Goal: Task Accomplishment & Management: Manage account settings

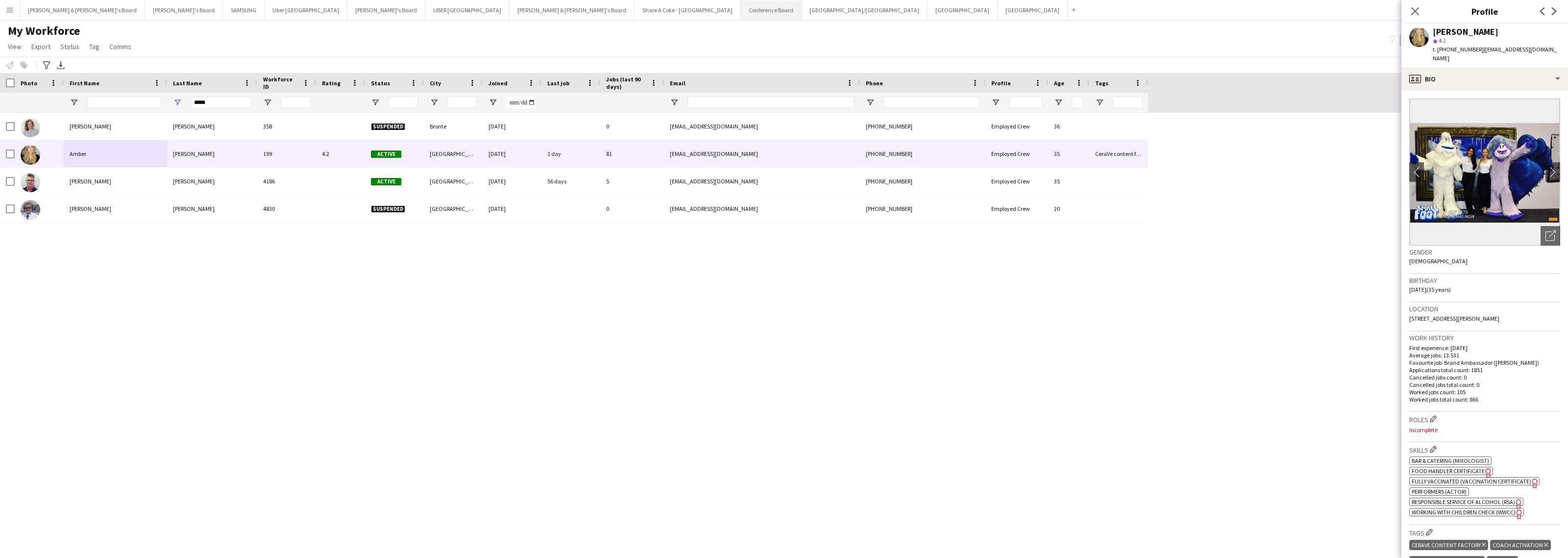
click at [741, 6] on button "Conference Board Close" at bounding box center [771, 10] width 61 height 19
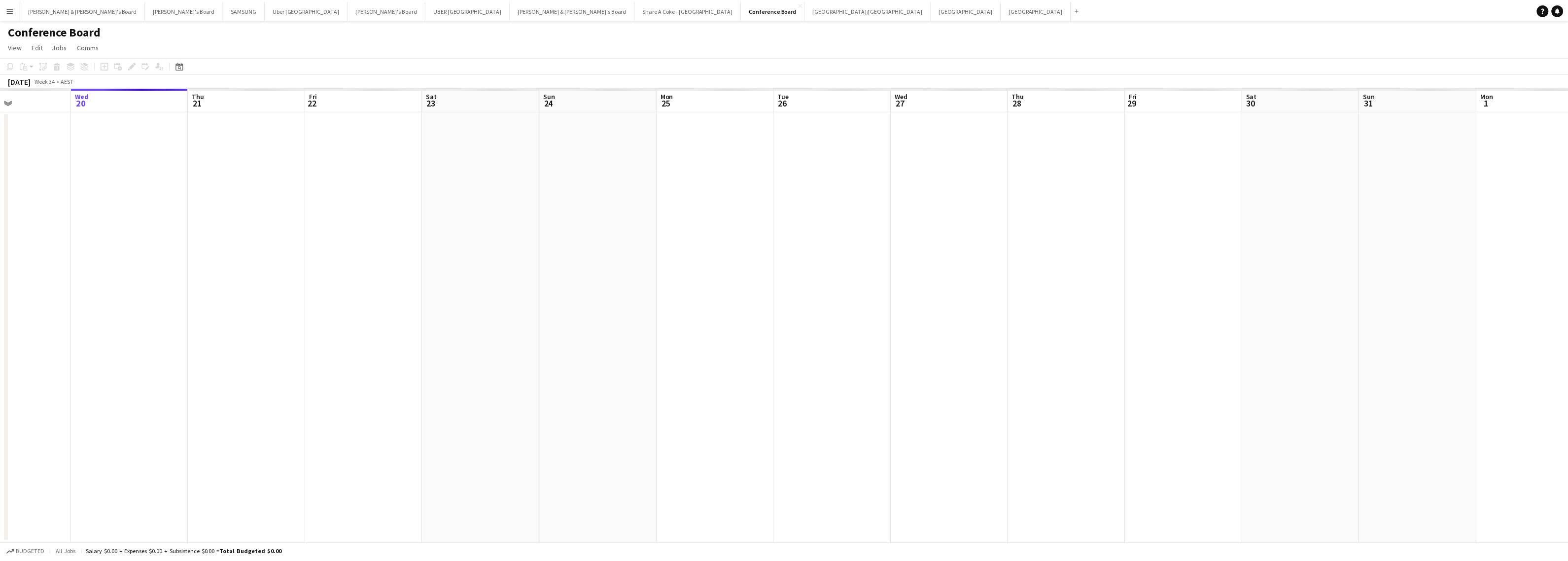
scroll to position [0, 426]
drag, startPoint x: 1125, startPoint y: 186, endPoint x: 463, endPoint y: 225, distance: 663.1
click at [463, 225] on app-calendar-viewport "Thu 21 Fri 22 Sat 23 Sun 24 Mon 25 Tue 26 Wed 27 Thu 28 Fri 29 Sat 30 Sun 31 Mo…" at bounding box center [789, 315] width 1577 height 456
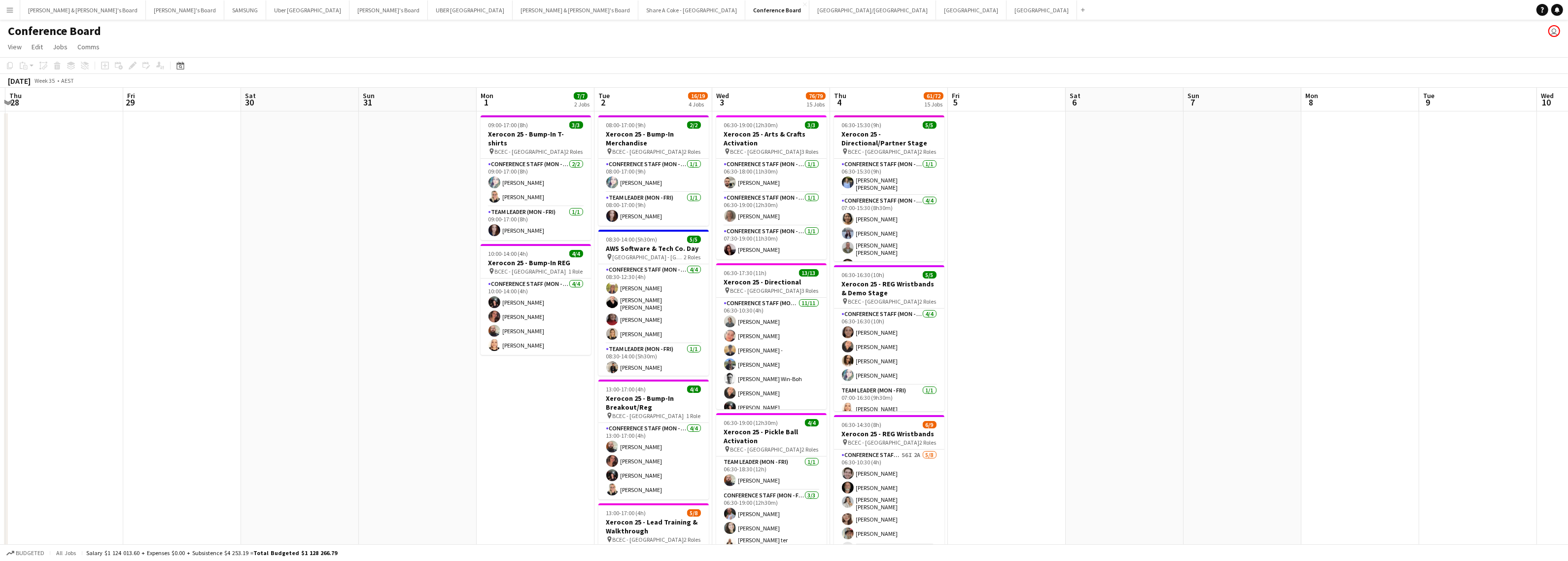
scroll to position [0, 388]
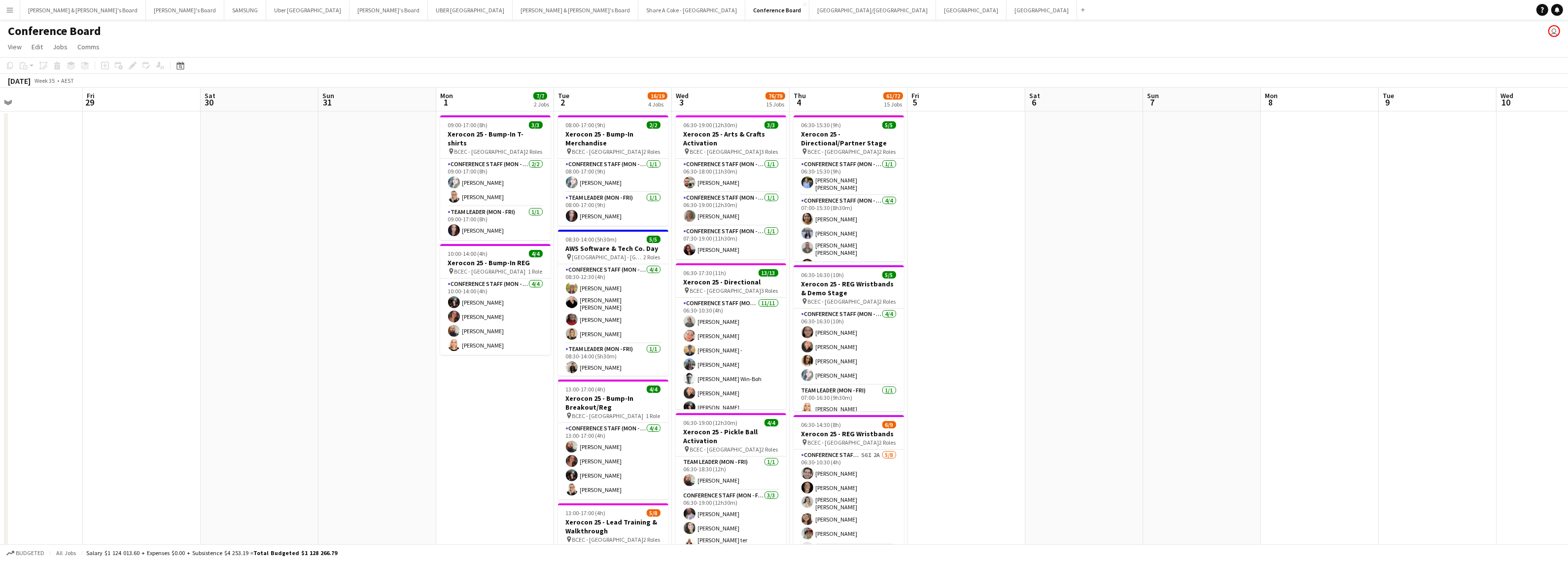
drag, startPoint x: 1512, startPoint y: 254, endPoint x: 1078, endPoint y: 288, distance: 435.3
click at [489, 132] on h3 "Xerocon 25 - Bump-In T-shirts" at bounding box center [495, 138] width 110 height 18
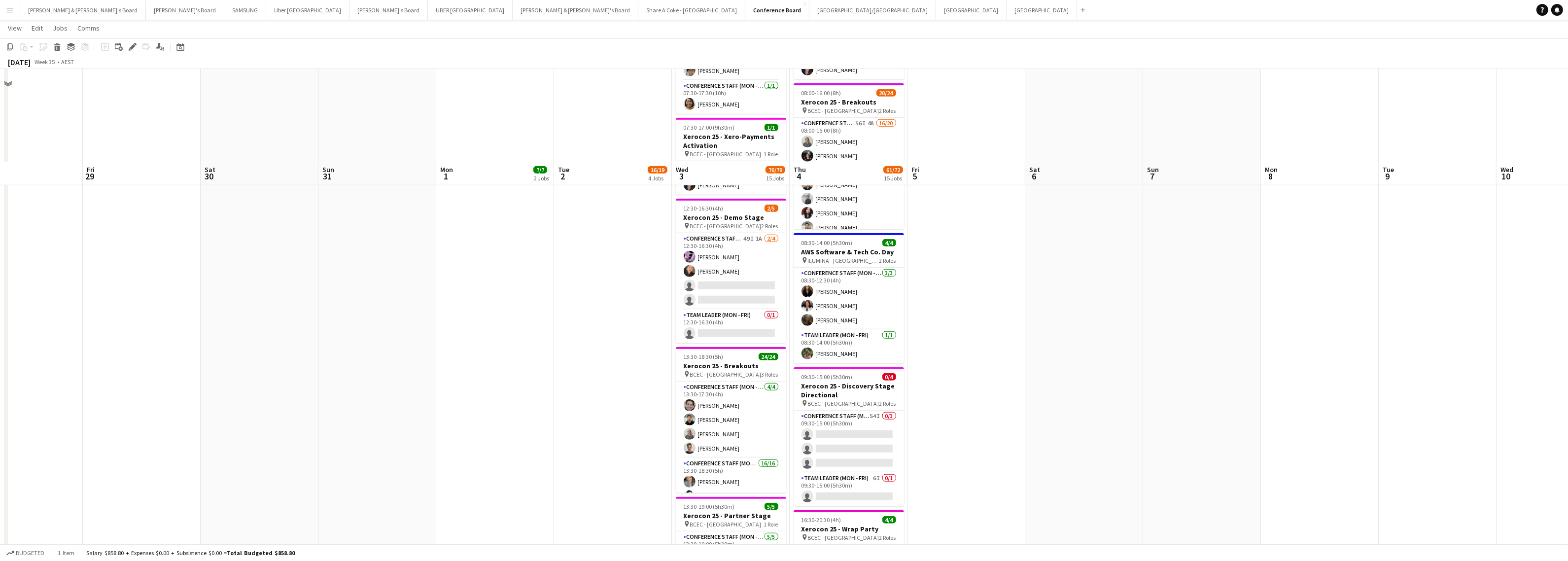
scroll to position [1602, 0]
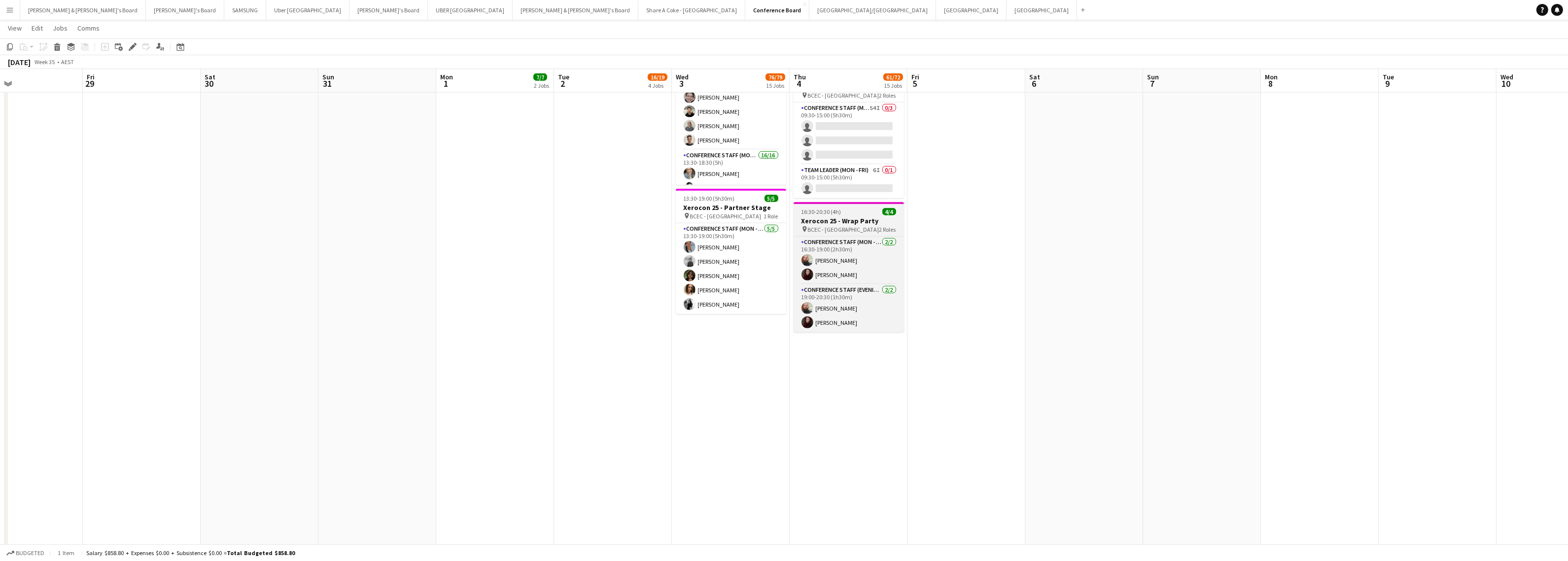
click at [866, 225] on h3 "Xerocon 25 - Wrap Party" at bounding box center [849, 220] width 110 height 9
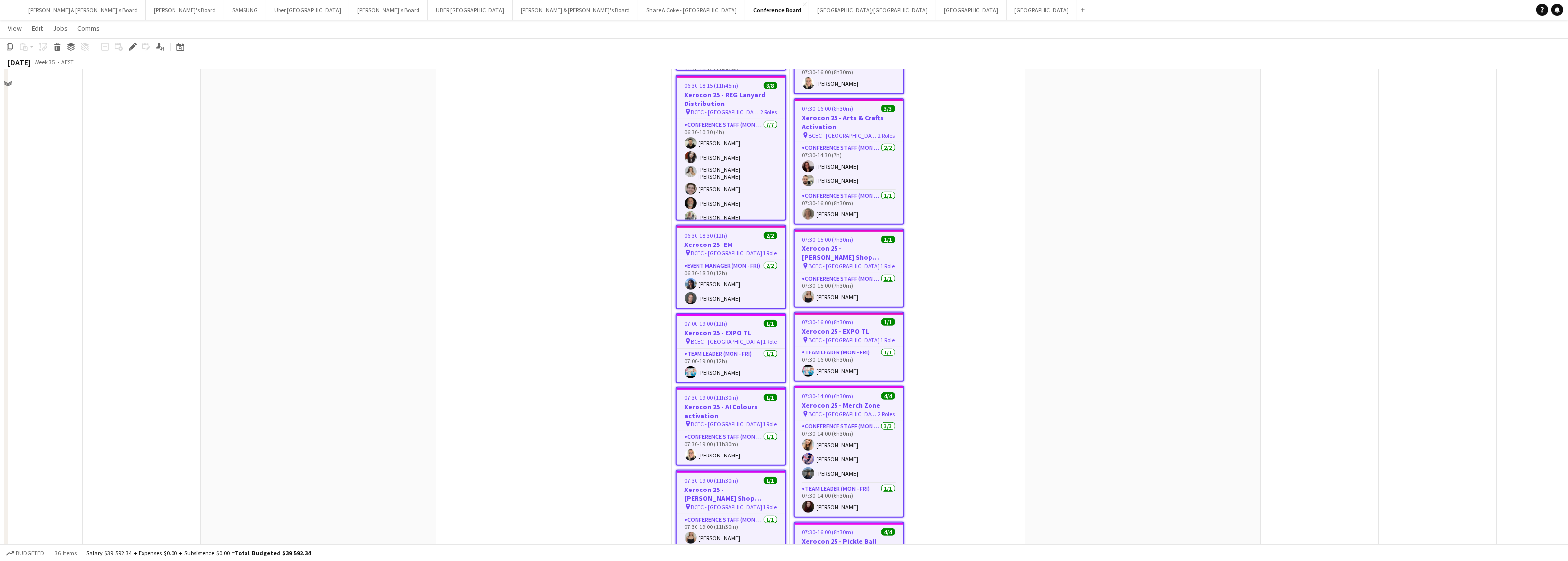
scroll to position [342, 0]
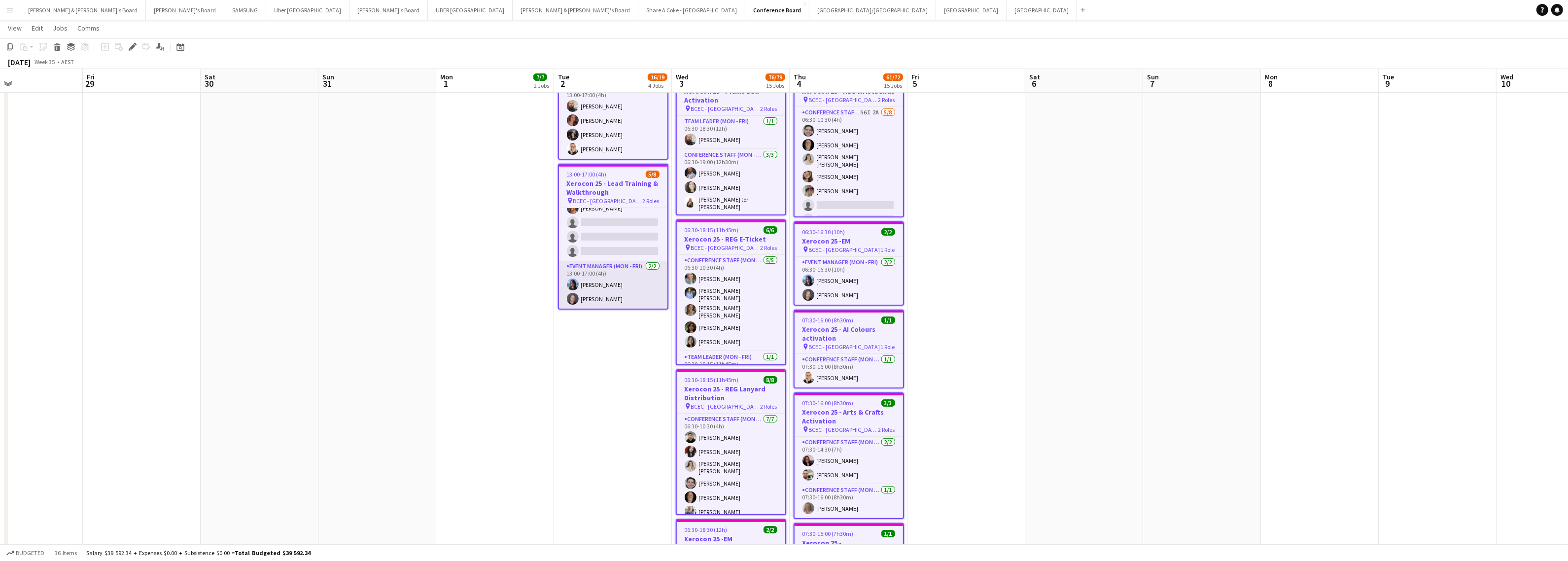
click at [606, 284] on app-card-role "Event Manager (Mon - Fri) [DATE] 13:00-17:00 (4h) [PERSON_NAME] [PERSON_NAME]" at bounding box center [613, 285] width 108 height 48
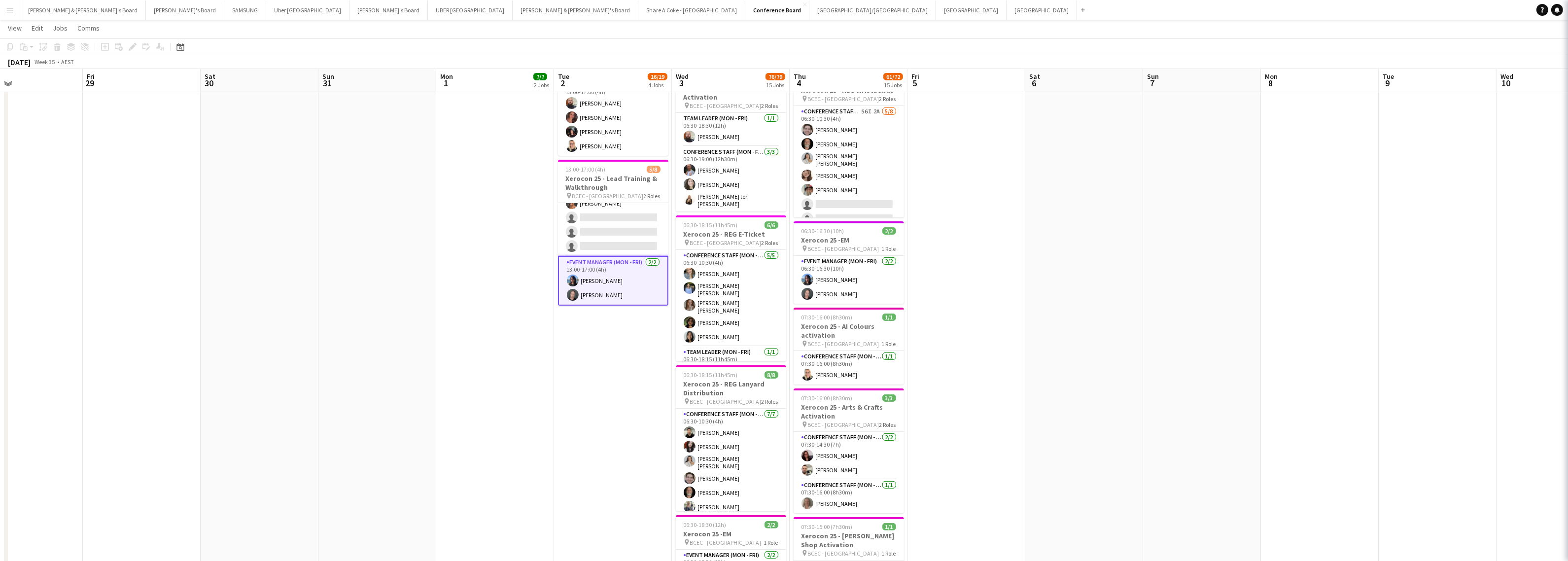
scroll to position [342, 0]
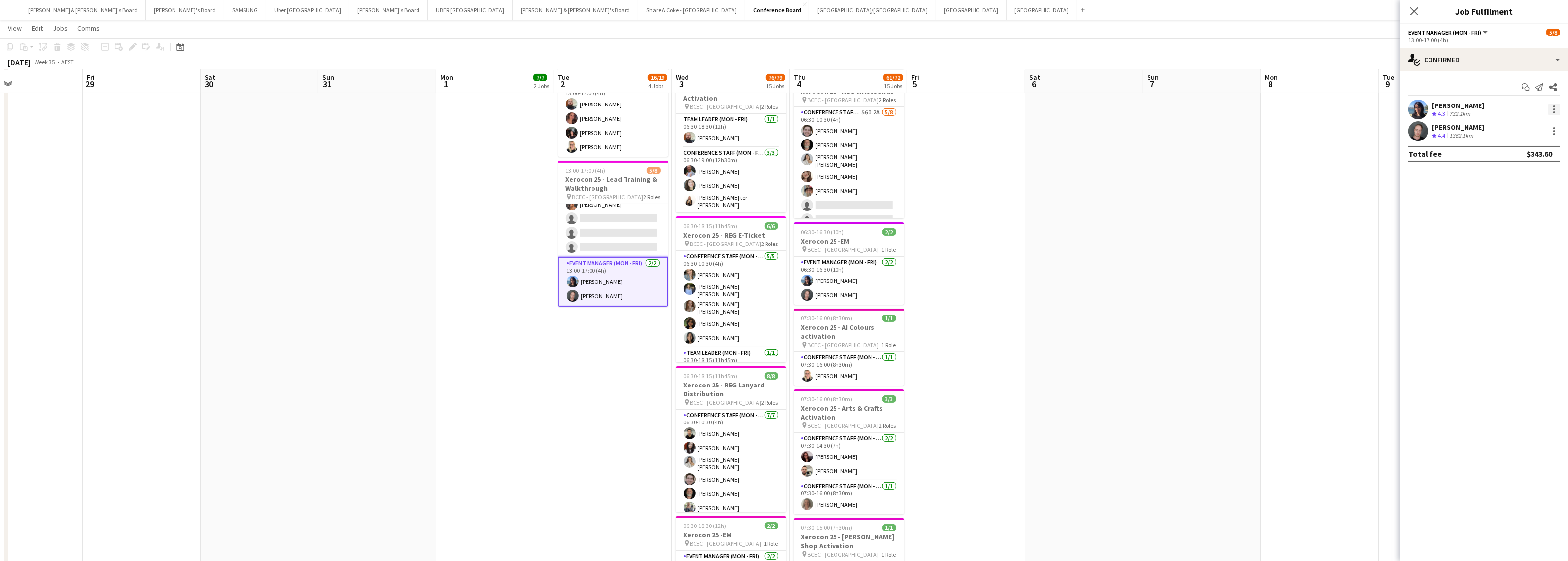
click at [1555, 109] on div at bounding box center [1554, 109] width 2 height 2
click at [1520, 126] on span "Edit fee" at bounding box center [1522, 127] width 61 height 9
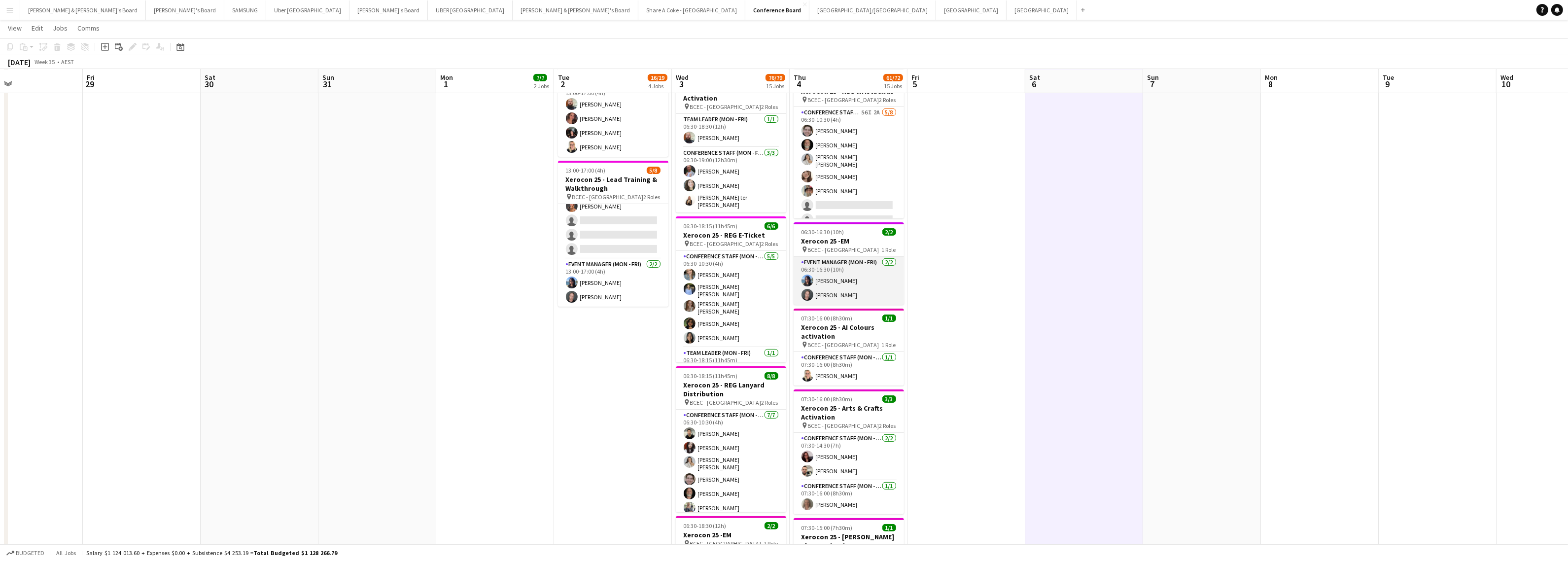
click at [821, 271] on app-card-role "Event Manager (Mon - Fri) [DATE] 06:30-16:30 (10h) [PERSON_NAME] [PERSON_NAME]" at bounding box center [849, 280] width 110 height 48
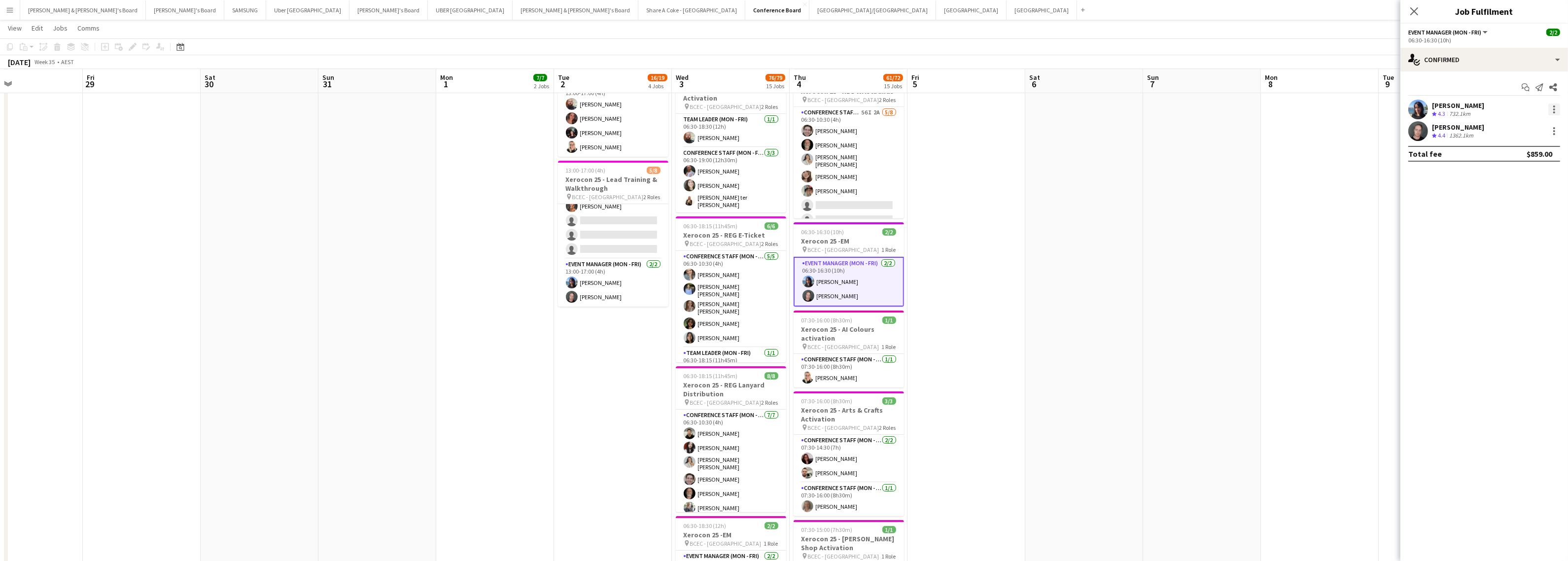
click at [1555, 111] on div at bounding box center [1554, 109] width 12 height 12
click at [1538, 130] on span "Edit fee" at bounding box center [1522, 127] width 61 height 9
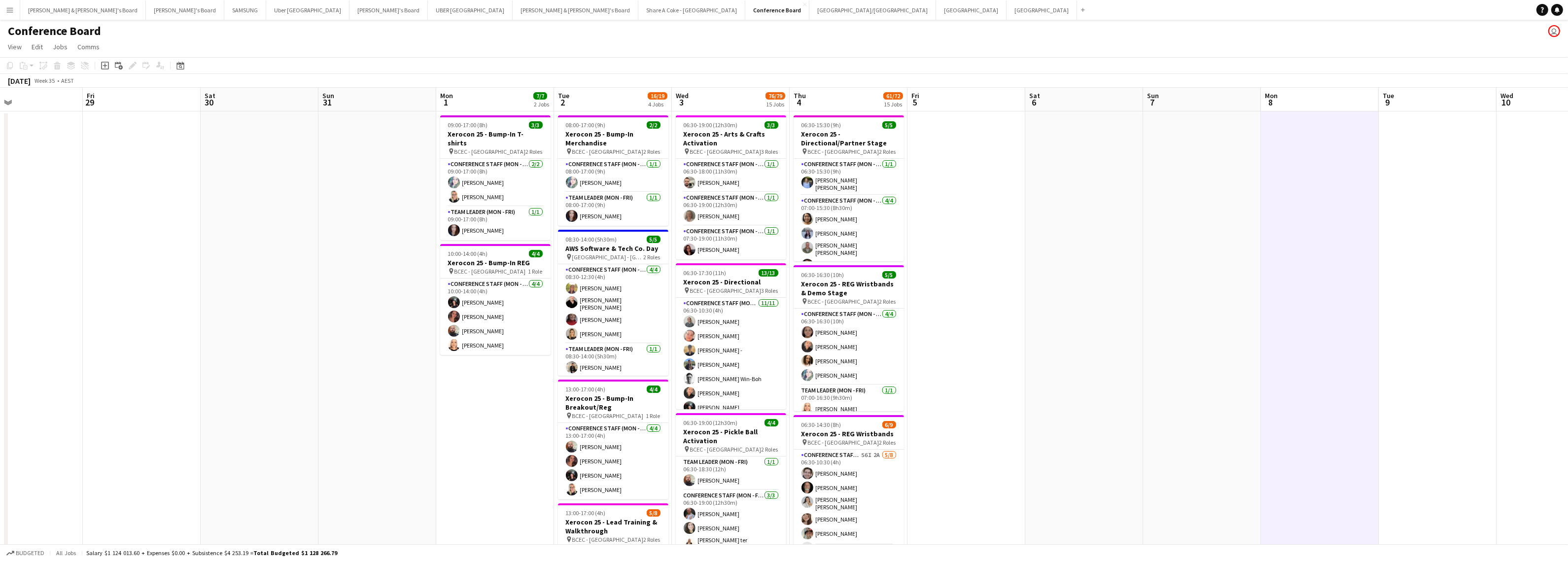
scroll to position [957, 0]
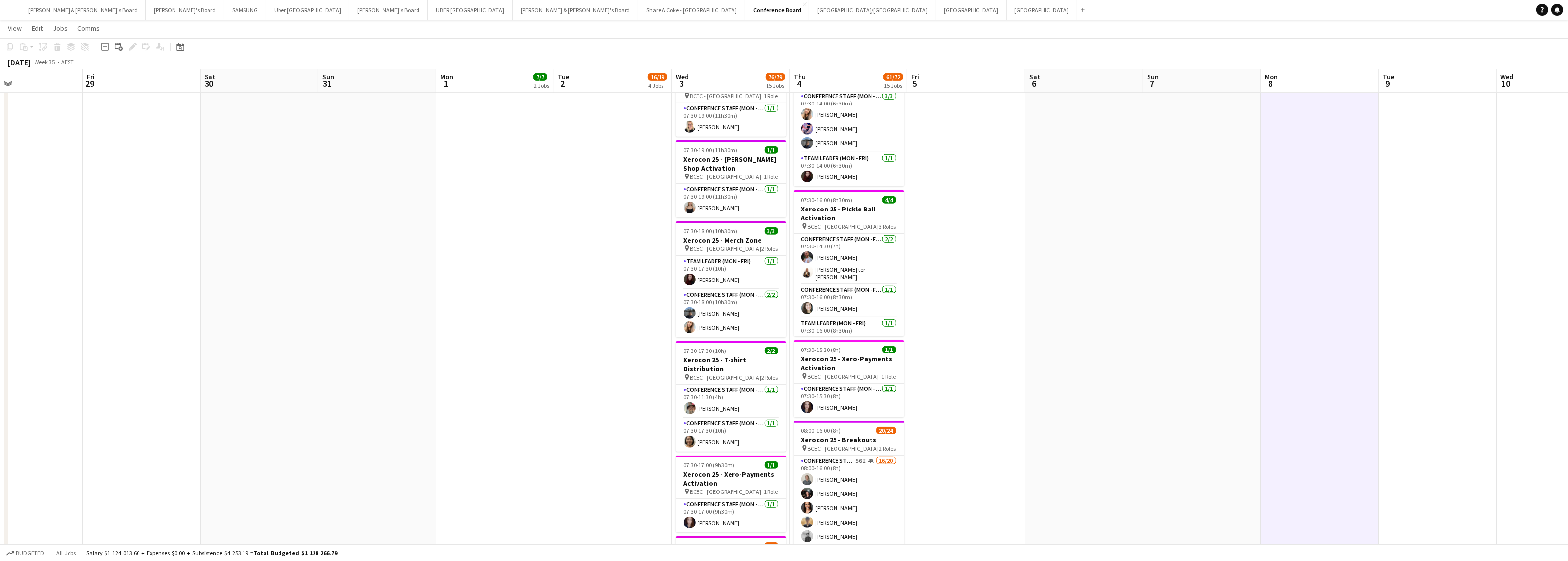
click at [977, 227] on app-date-cell at bounding box center [966, 187] width 118 height 2066
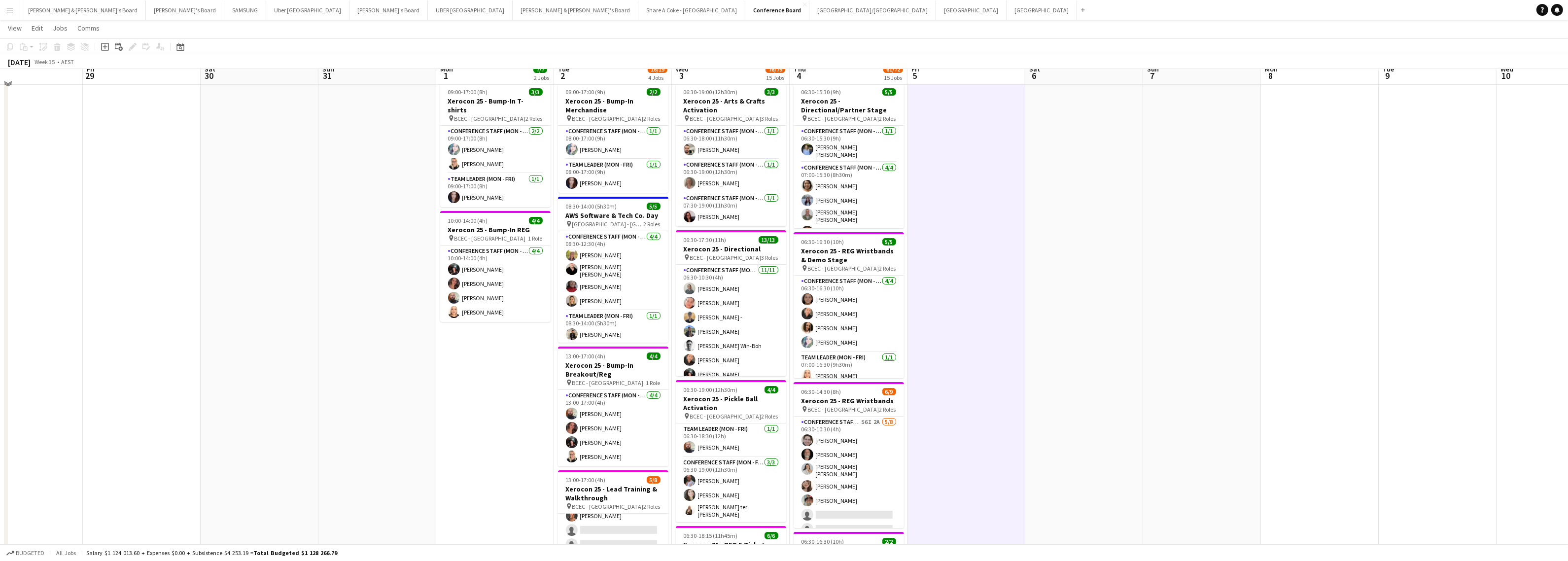
scroll to position [0, 0]
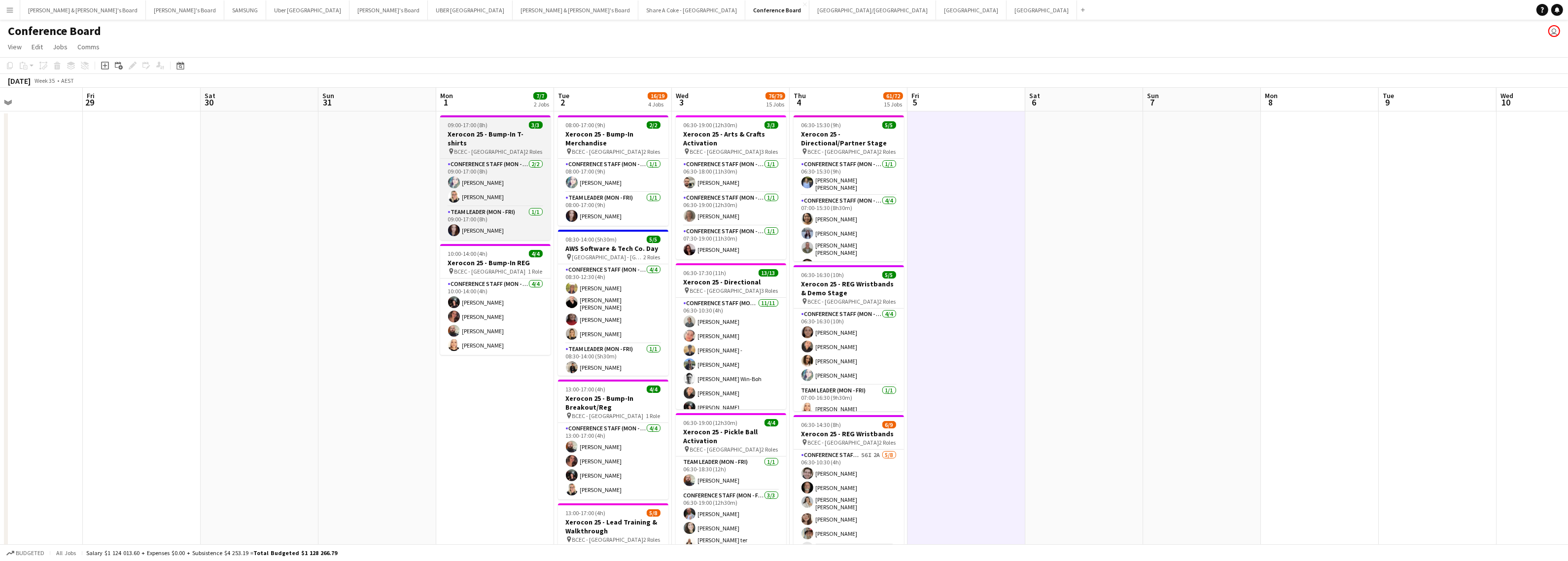
click at [479, 122] on span "09:00-17:00 (8h)" at bounding box center [468, 125] width 40 height 7
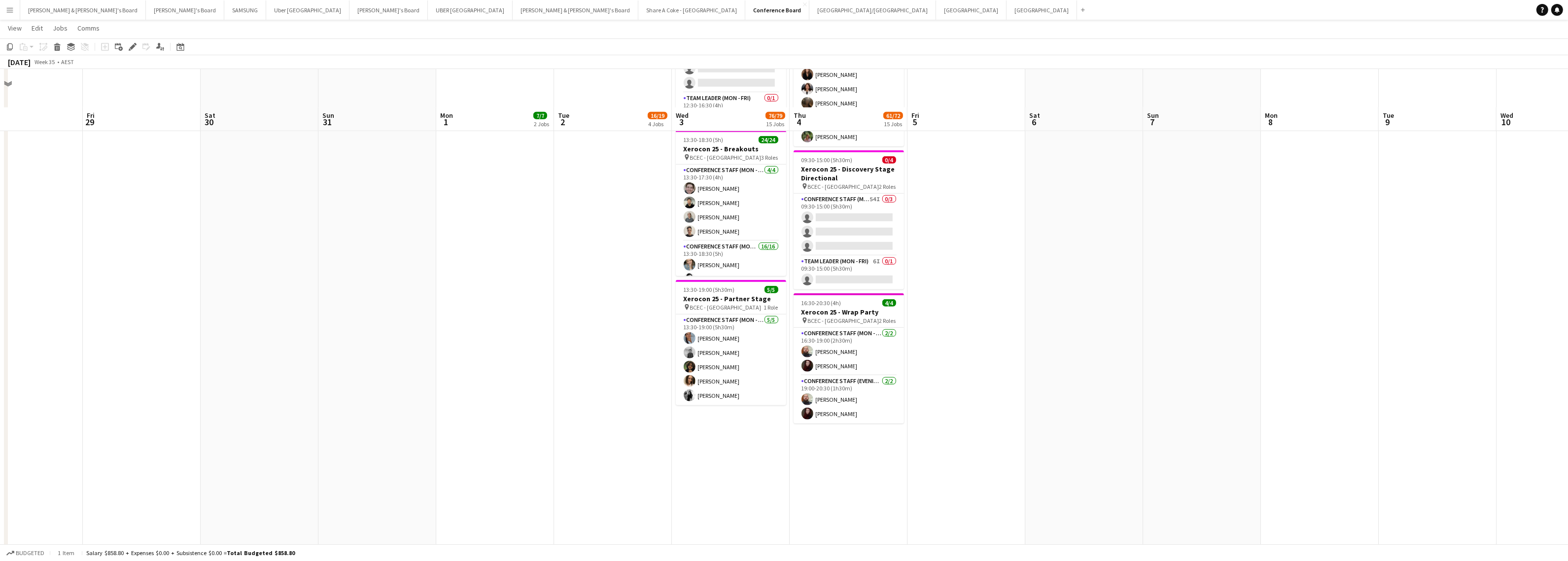
scroll to position [1631, 0]
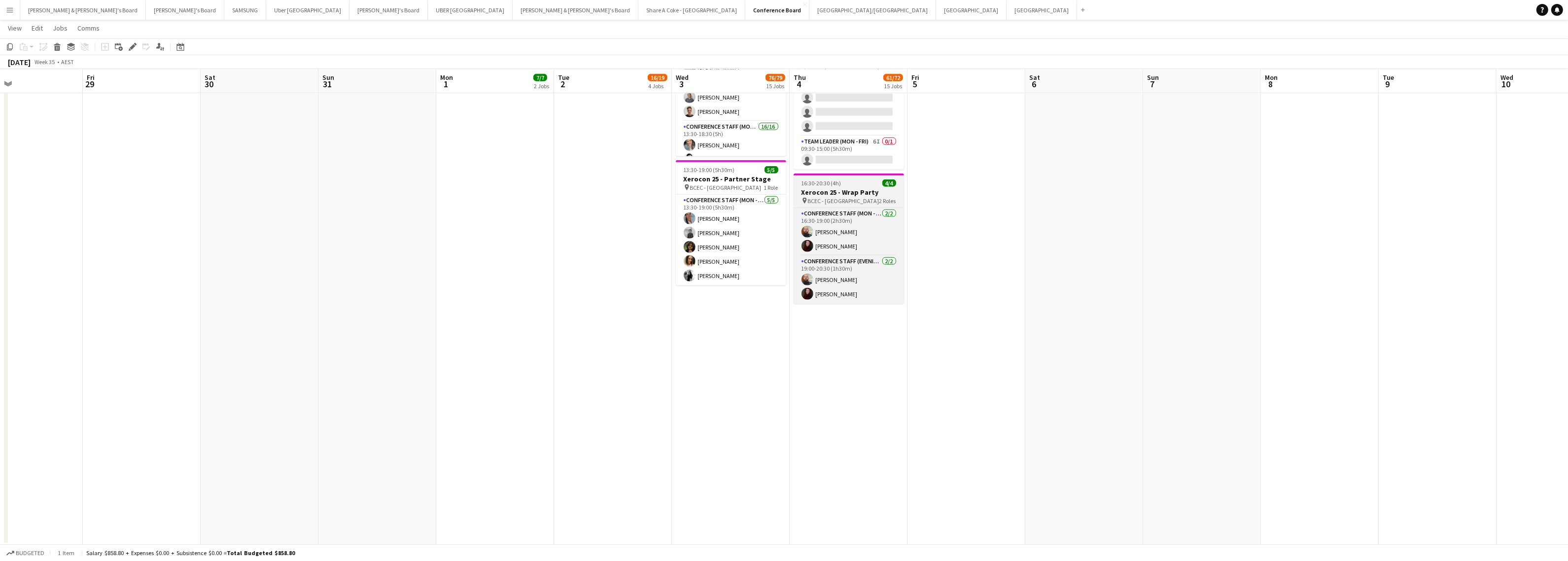
click at [838, 196] on h3 "Xerocon 25 - Wrap Party" at bounding box center [849, 192] width 110 height 9
